Goal: Task Accomplishment & Management: Manage account settings

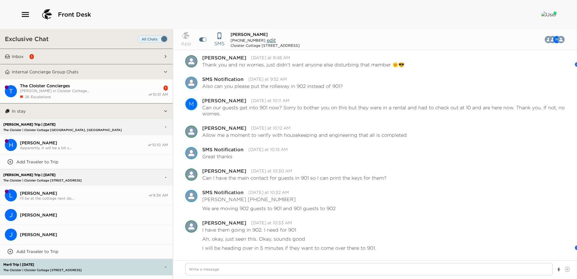
click at [59, 54] on button "Inbox 1" at bounding box center [86, 56] width 153 height 15
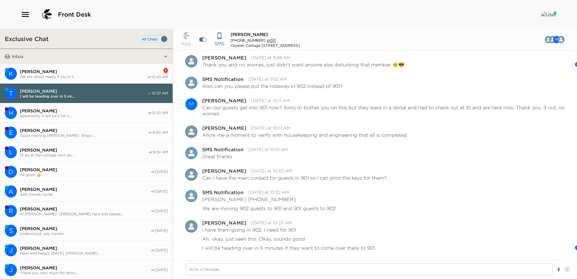
click at [81, 74] on span "We are about ready if you’d li..." at bounding box center [83, 76] width 127 height 5
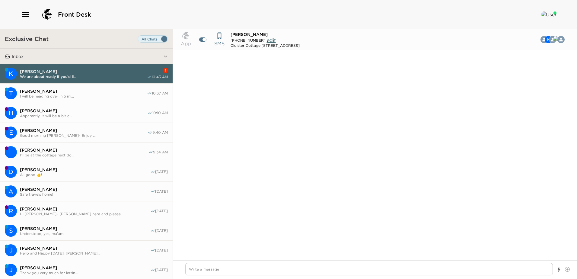
scroll to position [463, 0]
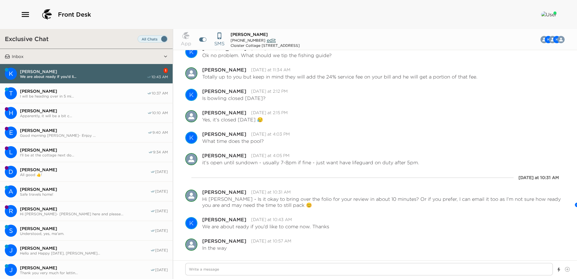
click at [67, 94] on span "I will be heading over in 5 mi..." at bounding box center [83, 96] width 127 height 5
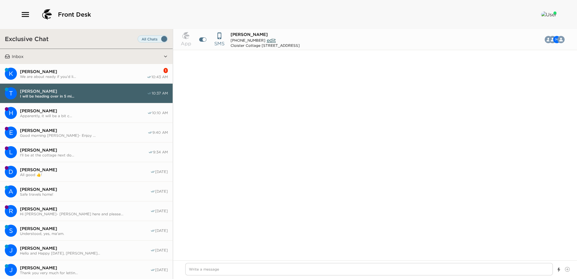
scroll to position [450, 0]
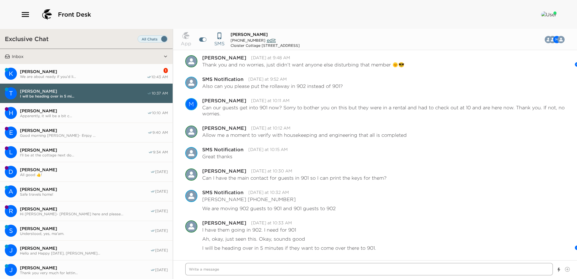
drag, startPoint x: 188, startPoint y: 269, endPoint x: 355, endPoint y: 266, distance: 167.2
click at [193, 269] on textarea "Write a message" at bounding box center [369, 269] width 368 height 12
type textarea "x"
type textarea "H"
type textarea "x"
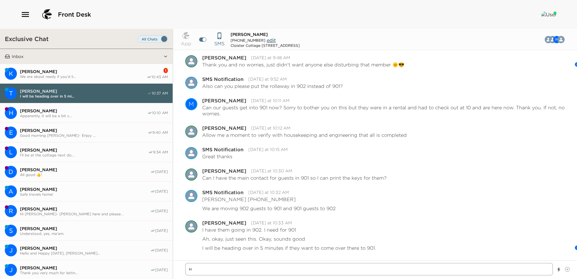
type textarea "Hi"
type textarea "x"
type textarea "Hi"
type textarea "x"
type textarea "Hi M"
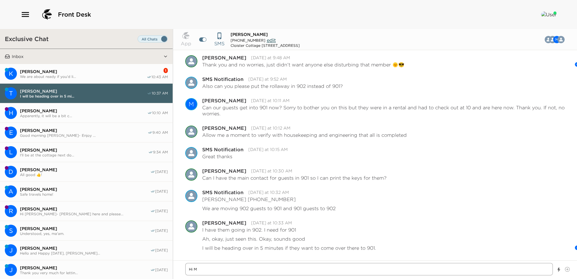
type textarea "x"
type textarea "Hi [PERSON_NAME]"
type textarea "x"
type textarea "Hi Mar"
type textarea "x"
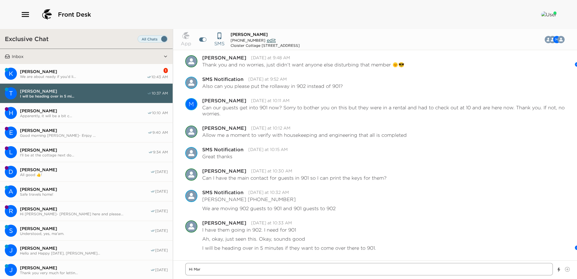
type textarea "Hi [PERSON_NAME]"
type textarea "x"
type textarea "Hi [PERSON_NAME]"
type textarea "x"
type textarea "Hi [PERSON_NAME] -"
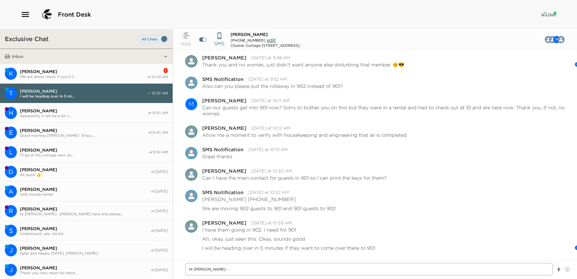
type textarea "x"
type textarea "Hi [PERSON_NAME] -"
type textarea "x"
type textarea "Hi [PERSON_NAME]"
type textarea "x"
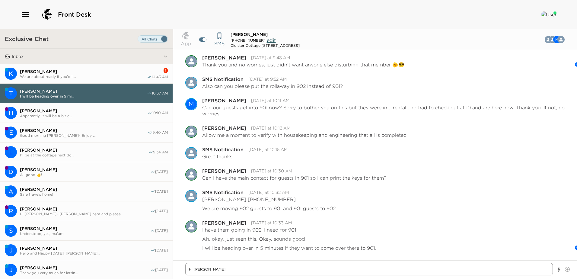
type textarea "Hi [PERSON_NAME] - We"
type textarea "x"
type textarea "Hi [PERSON_NAME] - We"
type textarea "x"
type textarea "Hi [PERSON_NAME] - We no"
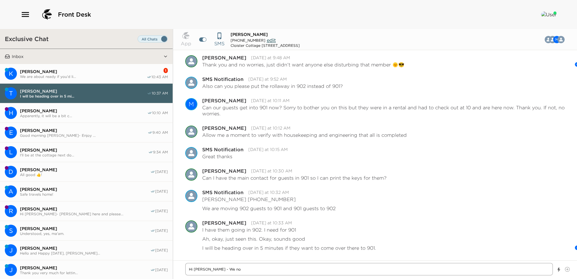
type textarea "x"
type textarea "Hi [PERSON_NAME] - We now"
type textarea "x"
type textarea "Hi [PERSON_NAME] - We now"
type textarea "x"
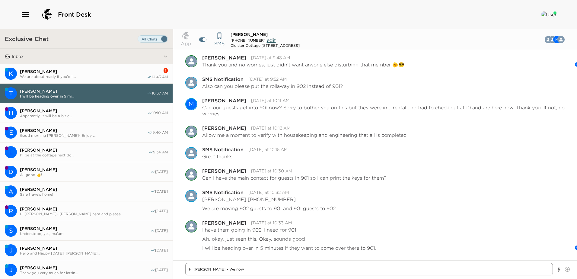
type textarea "Hi [PERSON_NAME] - We now h"
type textarea "x"
type textarea "Hi [PERSON_NAME] - We now ha"
type textarea "x"
type textarea "Hi [PERSON_NAME] - We now hav"
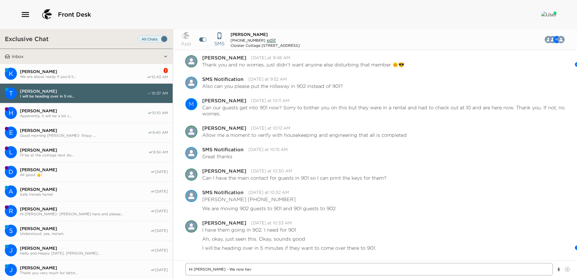
type textarea "x"
type textarea "Hi [PERSON_NAME] - We now have"
type textarea "x"
type textarea "Hi [PERSON_NAME] - We now have"
type textarea "x"
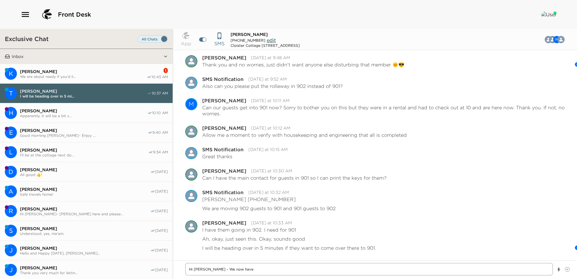
type textarea "Hi [PERSON_NAME] - We now have 9"
type textarea "x"
type textarea "Hi [PERSON_NAME] - We now have 90"
type textarea "x"
type textarea "Hi [PERSON_NAME] - We now have 902"
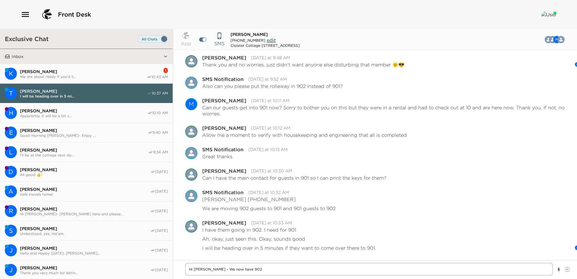
type textarea "x"
type textarea "Hi [PERSON_NAME] - We now have 902"
type textarea "x"
type textarea "Hi [PERSON_NAME] - We now have 902 y"
type textarea "x"
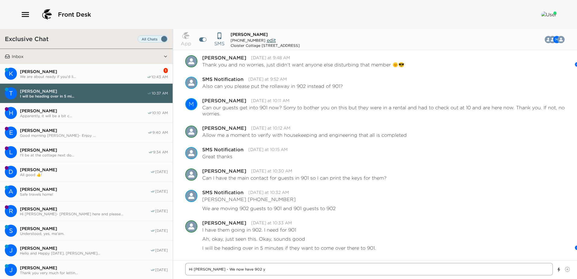
type textarea "Hi [PERSON_NAME] - We now have 902 yr"
type textarea "x"
type textarea "Hi [PERSON_NAME] - We now have 902 yre"
type textarea "x"
type textarea "Hi [PERSON_NAME] - We now have 902 yr"
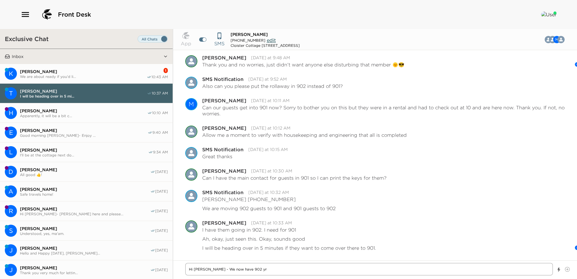
type textarea "x"
type textarea "Hi [PERSON_NAME] - We now have 902 y"
type textarea "x"
type textarea "Hi [PERSON_NAME] - We now have 902"
type textarea "x"
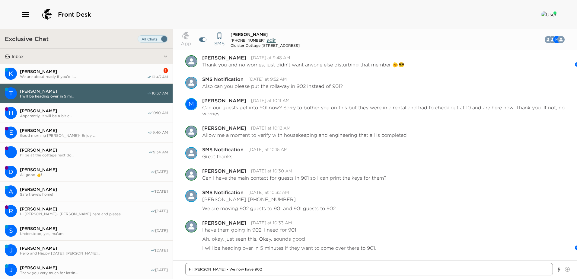
type textarea "Hi [PERSON_NAME] - We now have 902 r"
type textarea "x"
type textarea "Hi [PERSON_NAME] - We now have 902 re"
type textarea "x"
type textarea "Hi [PERSON_NAME] - We now have 902 rea"
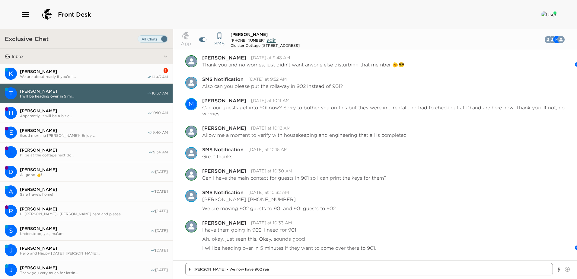
type textarea "x"
type textarea "Hi [PERSON_NAME] - We now have 902 read"
type textarea "x"
type textarea "Hi [PERSON_NAME] - We now have 902 ready"
type textarea "x"
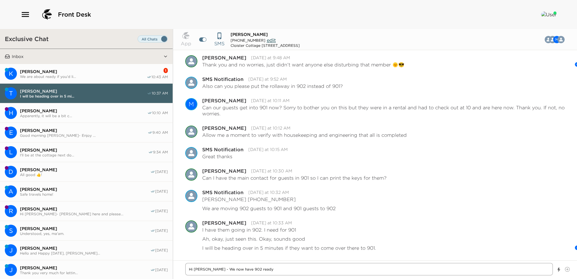
type textarea "Hi [PERSON_NAME] - We now have 902 ready"
type textarea "x"
type textarea "Hi [PERSON_NAME] - We now have 902 ready f"
type textarea "x"
type textarea "Hi [PERSON_NAME] - We now have 902 ready fo"
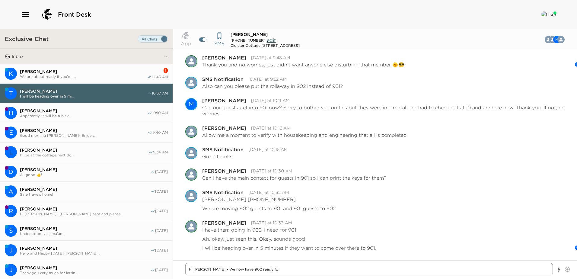
type textarea "x"
type textarea "Hi [PERSON_NAME] - We now have 902 ready for"
type textarea "x"
type textarea "Hi [PERSON_NAME] - We now have 902 ready for"
type textarea "x"
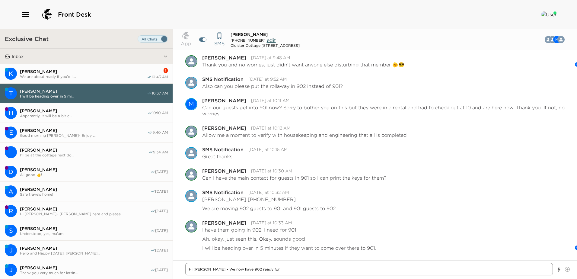
type textarea "Hi [PERSON_NAME] - We now have 902 ready for t"
type textarea "x"
type textarea "Hi [PERSON_NAME] - We now have 902 ready for th"
type textarea "x"
type textarea "Hi [PERSON_NAME] - We now have 902 ready for tho"
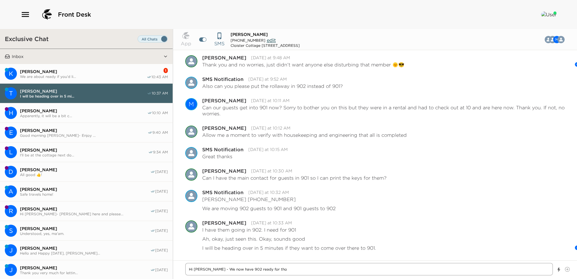
type textarea "x"
type textarea "Hi [PERSON_NAME] - We now have 902 ready for [PERSON_NAME]"
type textarea "x"
type textarea "Hi [PERSON_NAME] - We now have 902 ready for those"
type textarea "x"
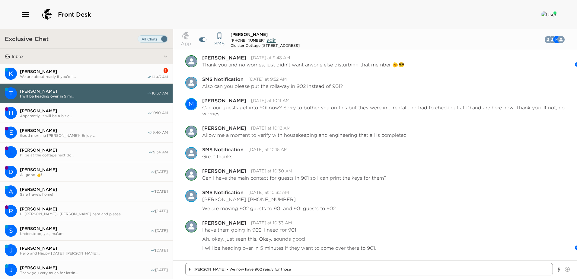
type textarea "Hi [PERSON_NAME] - We now have 902 ready for those"
type textarea "x"
type textarea "Hi [PERSON_NAME] - We now have 902 ready for those g"
type textarea "x"
type textarea "Hi [PERSON_NAME] - We now have 902 ready for those gu"
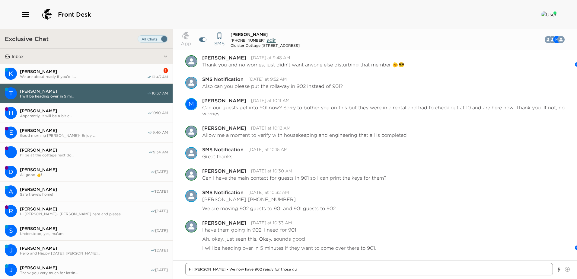
type textarea "x"
type textarea "Hi [PERSON_NAME] - We now have 902 ready for those gue"
type textarea "x"
type textarea "Hi [PERSON_NAME] - We now have 902 ready for those gues"
type textarea "x"
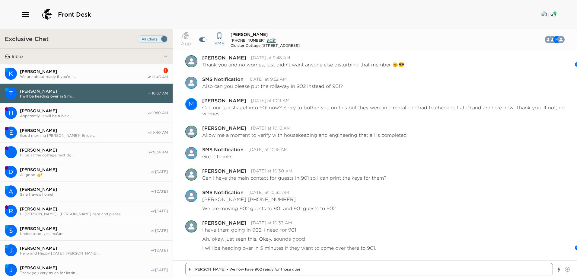
type textarea "Hi [PERSON_NAME] - We now have 902 ready for those guest"
type textarea "x"
type textarea "Hi [PERSON_NAME] - We now have 902 ready for those guests"
type textarea "x"
type textarea "Hi [PERSON_NAME] - We now have 902 ready for those guests"
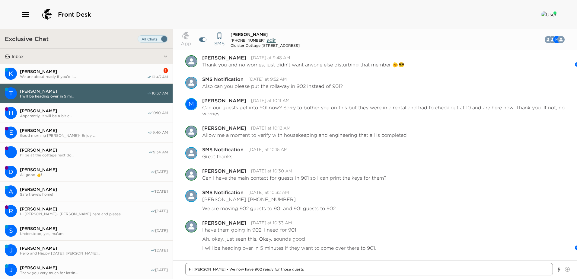
type textarea "x"
type textarea "Hi [PERSON_NAME] - We now have 902 ready for those guests i"
type textarea "x"
type textarea "Hi [PERSON_NAME] - We now have 902 ready for those guests if"
type textarea "x"
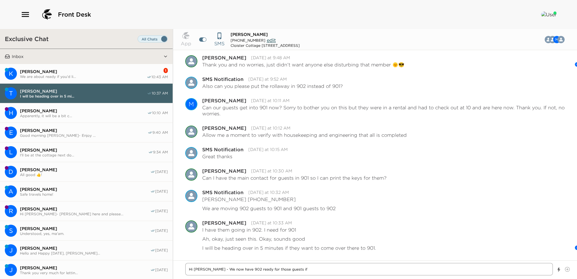
type textarea "Hi [PERSON_NAME] - We now have 902 ready for those guests if"
type textarea "x"
type textarea "Hi [PERSON_NAME] - We now have 902 ready for those guests if t"
type textarea "x"
type textarea "Hi [PERSON_NAME] - We now have 902 ready for those guests if th"
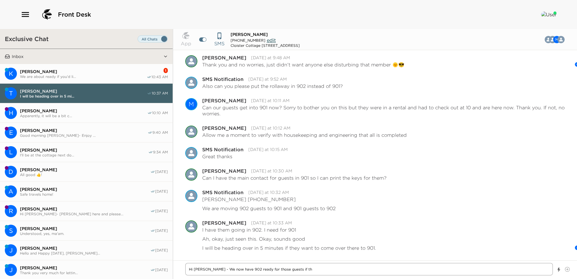
type textarea "x"
type textarea "Hi [PERSON_NAME] - We now have 902 ready for those guests if the"
type textarea "x"
type textarea "Hi [PERSON_NAME] - We now have 902 ready for those guests if they"
type textarea "x"
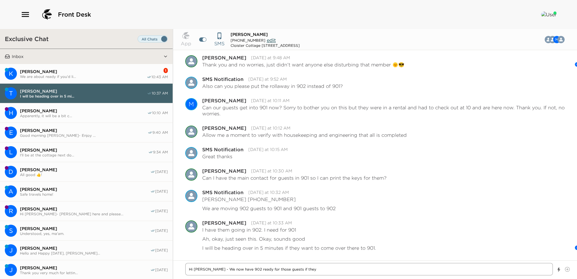
type textarea "Hi [PERSON_NAME] - We now have 902 ready for those guests if they"
type textarea "x"
type textarea "Hi [PERSON_NAME] - We now have 902 ready for those guests if they w"
type textarea "x"
type textarea "Hi [PERSON_NAME] - We now have 902 ready for those guests if they wa"
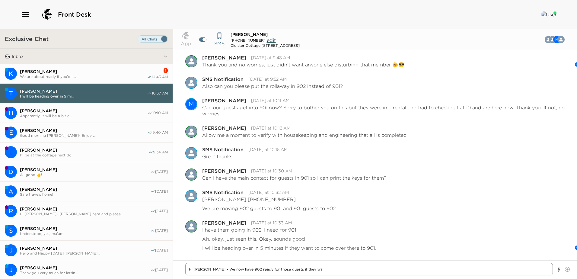
type textarea "x"
type textarea "Hi [PERSON_NAME] - We now have 902 ready for those guests if they wan"
type textarea "x"
type textarea "Hi [PERSON_NAME] - We now have 902 ready for those guests if they want"
type textarea "x"
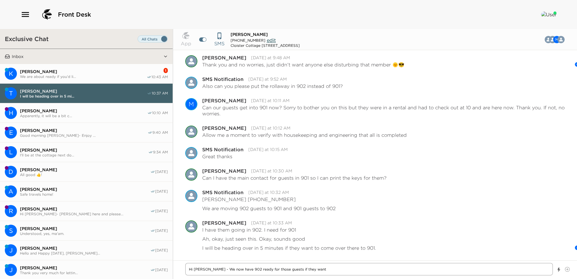
type textarea "Hi [PERSON_NAME] - We now have 902 ready for those guests if they want"
type textarea "x"
type textarea "Hi [PERSON_NAME] - We now have 902 ready for those guests if they want to"
type textarea "x"
type textarea "Hi [PERSON_NAME] - We now have 902 ready for those guests if they want to"
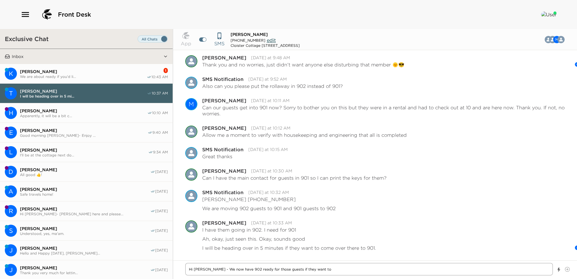
type textarea "x"
type textarea "Hi [PERSON_NAME] - We now have 902 ready for those guests if they want to m"
type textarea "x"
type textarea "Hi [PERSON_NAME] - We now have 902 ready for those guests if they want to me"
type textarea "x"
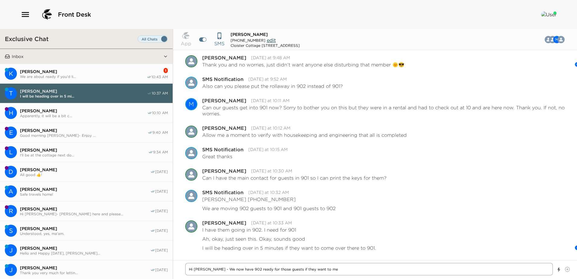
type textarea "Hi [PERSON_NAME] - We now have 902 ready for those guests if they want to mee"
type textarea "x"
type textarea "Hi [PERSON_NAME] - We now have 902 ready for those guests if they want to meet"
type textarea "x"
type textarea "Hi [PERSON_NAME] - We now have 902 ready for those guests if they want to meet"
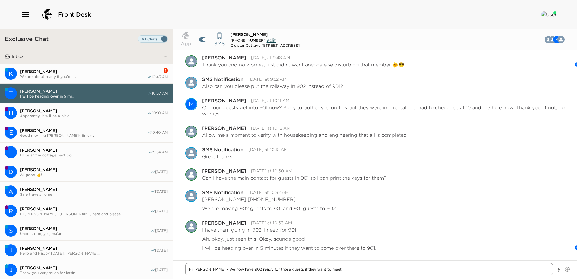
type textarea "x"
type textarea "Hi [PERSON_NAME] - We now have 902 ready for those guests if they want to meet m"
type textarea "x"
type textarea "Hi [PERSON_NAME] - We now have 902 ready for those guests if they want to meet …"
type textarea "x"
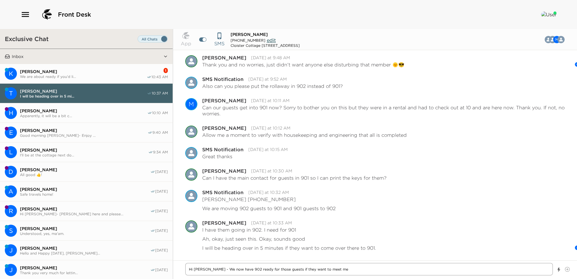
type textarea "Hi [PERSON_NAME] - We now have 902 ready for those guests if they want to meet …"
type textarea "x"
type textarea "Hi [PERSON_NAME] - We now have 902 ready for those guests if they want to meet …"
type textarea "x"
type textarea "Hi [PERSON_NAME] - We now have 902 ready for those guests if they want to meet …"
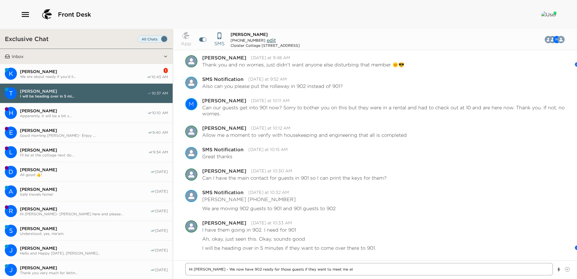
type textarea "x"
type textarea "Hi [PERSON_NAME] - We now have 902 ready for those guests if they want to meet …"
type textarea "x"
type textarea "Hi [PERSON_NAME] - We now have 902 ready for those guests if they want to meet …"
type textarea "x"
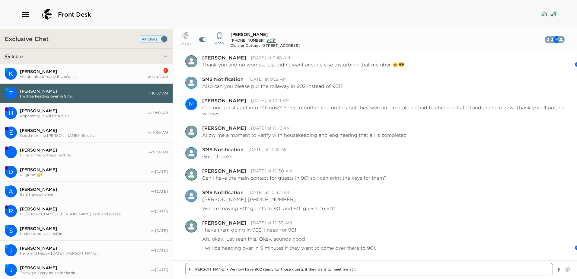
type textarea "Hi [PERSON_NAME] - We now have 902 ready for those guests if they want to meet …"
type textarea "x"
type textarea "Hi [PERSON_NAME] - We now have 902 ready for those guests if they want to meet …"
type textarea "x"
type textarea "Hi [PERSON_NAME] - We now have 902 ready for those guests if they want to meet …"
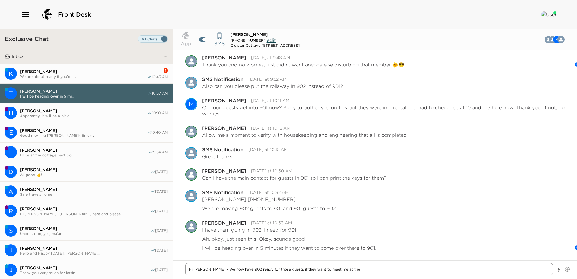
type textarea "x"
type textarea "Hi [PERSON_NAME] - We now have 902 ready for those guests if they want to meet …"
type textarea "x"
type textarea "Hi [PERSON_NAME] - We now have 902 ready for those guests if they want to meet …"
type textarea "x"
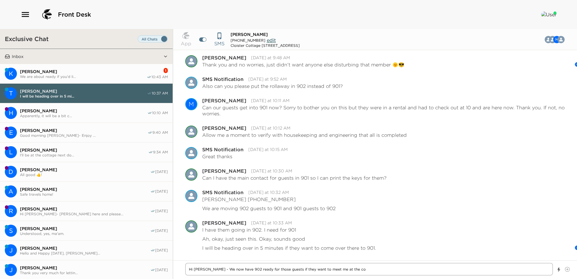
type textarea "Hi [PERSON_NAME] - We now have 902 ready for those guests if they want to meet …"
type textarea "x"
type textarea "Hi [PERSON_NAME] - We now have 902 ready for those guests if they want to meet …"
type textarea "x"
type textarea "Hi [PERSON_NAME] - We now have 902 ready for those guests if they want to meet …"
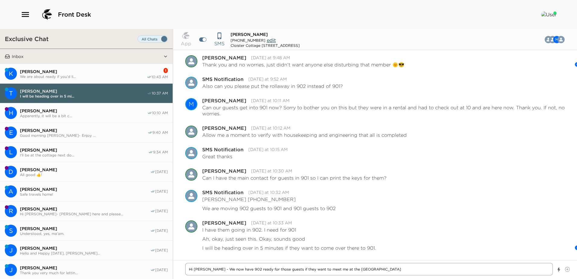
type textarea "x"
type textarea "Hi [PERSON_NAME] - We now have 902 ready for those guests if they want to meet …"
type textarea "x"
type textarea "Hi [PERSON_NAME] - We now have 902 ready for those guests if they want to meet …"
type textarea "x"
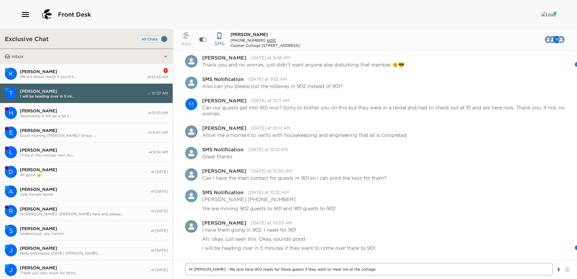
type textarea "Hi [PERSON_NAME] - We now have 902 ready for those guests if they want to meet …"
type textarea "x"
type textarea "Hi [PERSON_NAME] - We now have 902 ready for those guests if they want to meet …"
type textarea "x"
type textarea "Hi [PERSON_NAME] - We now have 902 ready for those guests if they want to meet …"
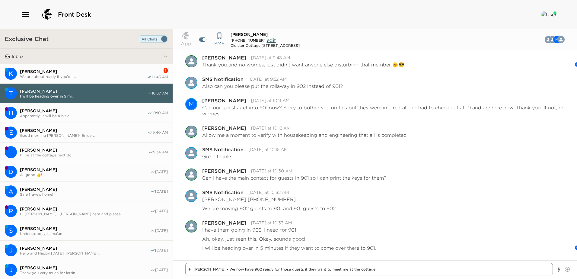
type textarea "x"
type textarea "Hi [PERSON_NAME] - We now have 902 ready for those guests if they want to meet …"
type textarea "x"
type textarea "Hi [PERSON_NAME] - We now have 902 ready for those guests if they want to meet …"
type textarea "x"
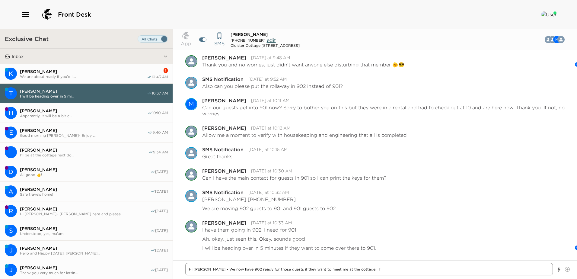
type textarea "Hi [PERSON_NAME] - We now have 902 ready for those guests if they want to meet …"
type textarea "x"
type textarea "Hi [PERSON_NAME] - We now have 902 ready for those guests if they want to meet …"
type textarea "x"
type textarea "Hi [PERSON_NAME] - We now have 902 ready for those guests if they want to meet …"
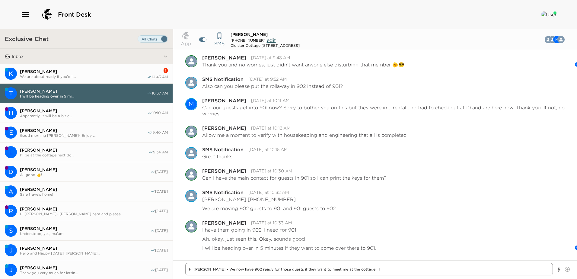
type textarea "x"
type textarea "Hi [PERSON_NAME] - We now have 902 ready for those guests if they want to meet …"
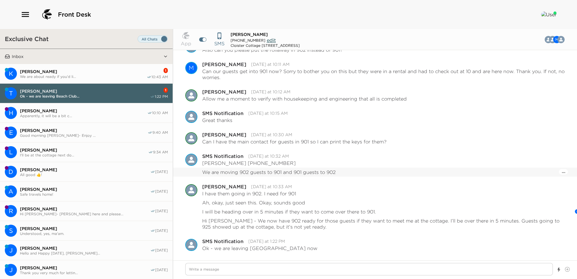
scroll to position [486, 0]
click at [202, 267] on textarea "Write a message" at bounding box center [369, 269] width 368 height 12
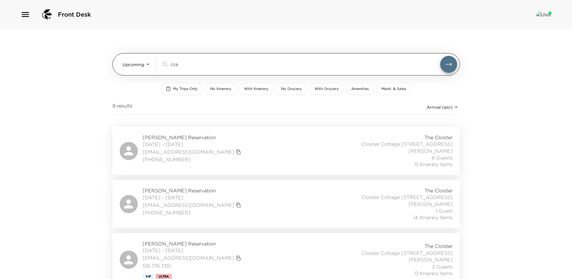
drag, startPoint x: 186, startPoint y: 66, endPoint x: 173, endPoint y: 63, distance: 12.4
click at [173, 63] on input "cra" at bounding box center [306, 64] width 270 height 7
click at [185, 63] on input "cra" at bounding box center [306, 64] width 270 height 7
drag, startPoint x: 180, startPoint y: 63, endPoint x: 175, endPoint y: 63, distance: 4.5
click at [175, 63] on input "cra" at bounding box center [306, 64] width 270 height 7
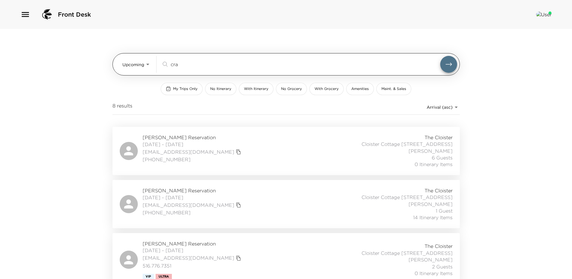
click at [178, 64] on input "cra" at bounding box center [306, 64] width 270 height 7
drag, startPoint x: 178, startPoint y: 64, endPoint x: 168, endPoint y: 63, distance: 10.0
click at [168, 63] on div "cra ​" at bounding box center [300, 64] width 279 height 7
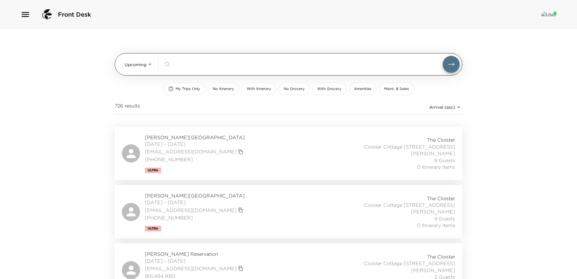
click at [145, 62] on body "Front Desk Upcoming Upcoming ​ My Trips Only No Itinerary With Itinerary No Gro…" at bounding box center [288, 139] width 577 height 279
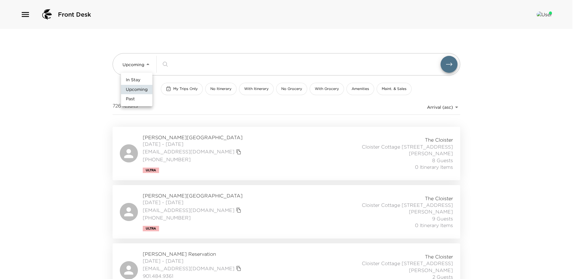
click at [130, 78] on span "In Stay" at bounding box center [133, 80] width 14 height 6
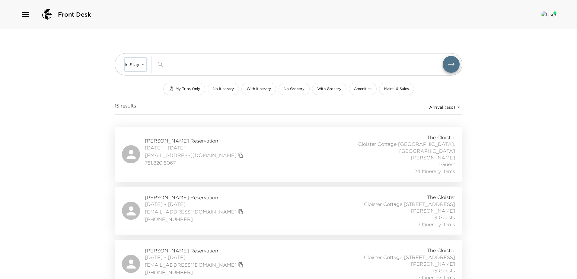
type input "In-Stay"
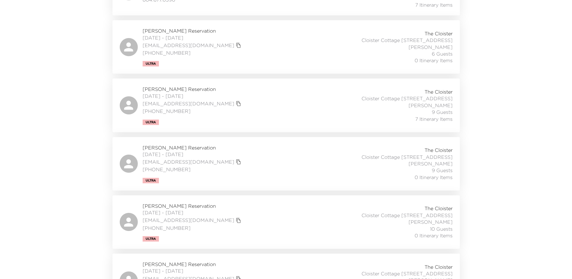
scroll to position [691, 0]
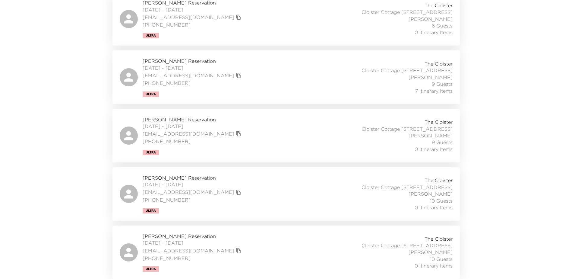
click at [277, 248] on div "Mark Schreiber Reservation 10/03/2025 - 10/05/2025 mschreiber717@gmail.com (630…" at bounding box center [286, 252] width 333 height 39
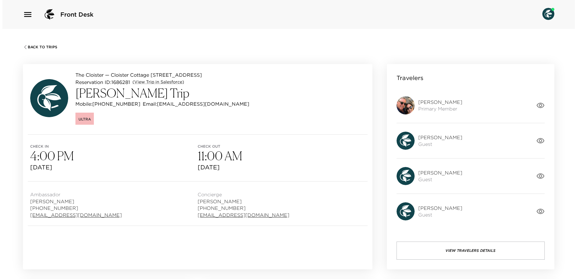
scroll to position [30, 0]
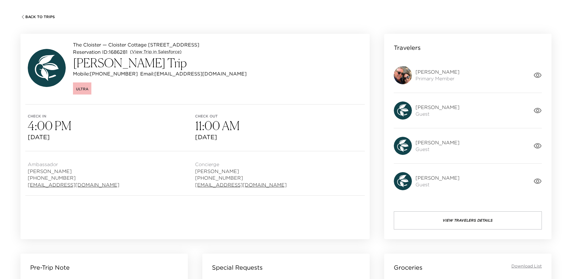
click at [468, 221] on button "View Travelers Details" at bounding box center [468, 220] width 148 height 18
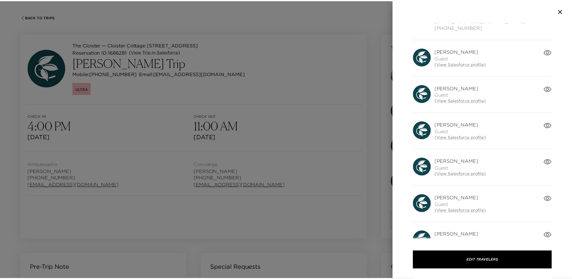
scroll to position [91, 0]
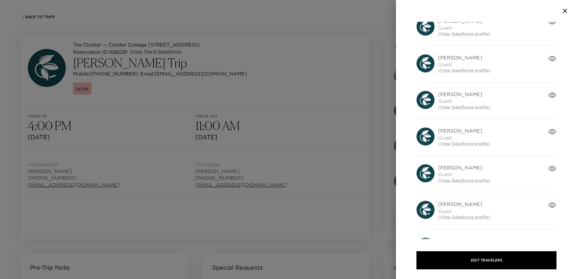
click at [354, 77] on div at bounding box center [288, 139] width 577 height 279
